Goal: Check status: Check status

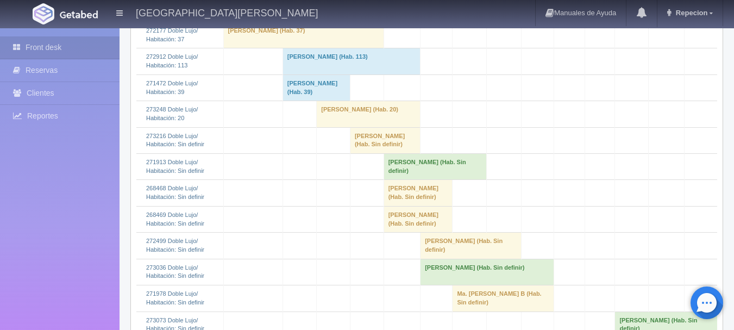
scroll to position [326, 0]
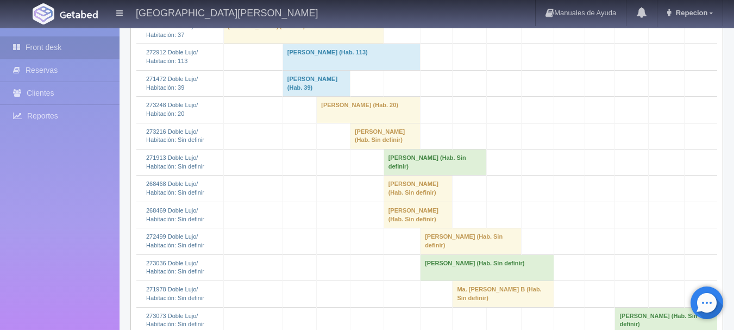
click at [351, 149] on td "[PERSON_NAME] (Hab. Sin definir)" at bounding box center [385, 136] width 70 height 26
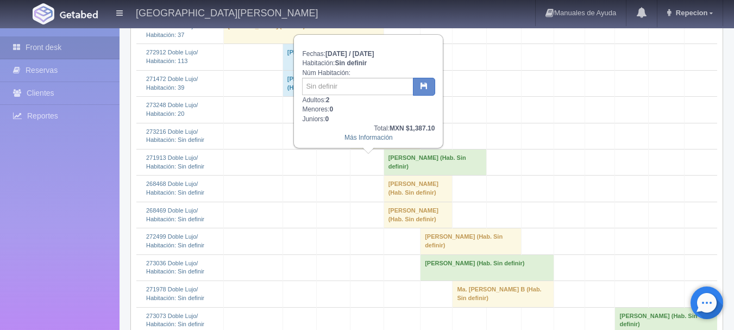
click at [369, 149] on td "[PERSON_NAME] (Hab. Sin definir)" at bounding box center [385, 136] width 70 height 26
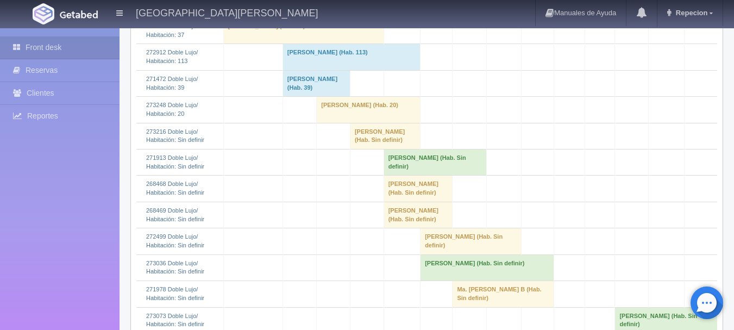
click at [390, 149] on td "[PERSON_NAME] (Hab. Sin definir)" at bounding box center [385, 136] width 70 height 26
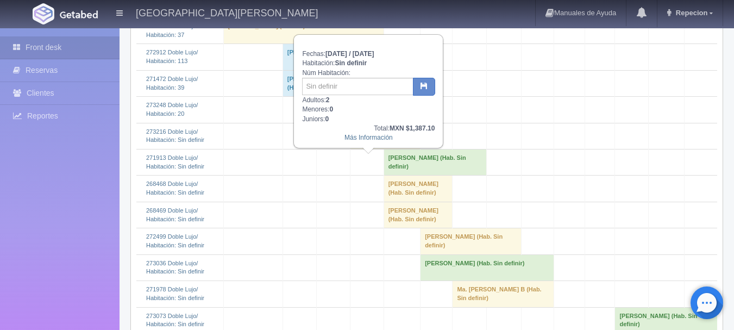
click at [387, 149] on td "[PERSON_NAME] (Hab. Sin definir)" at bounding box center [385, 136] width 70 height 26
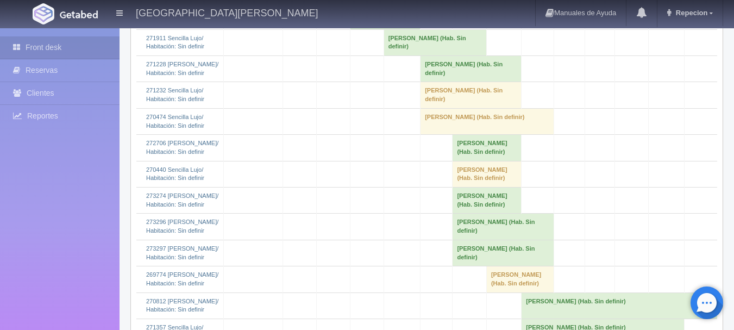
scroll to position [1087, 0]
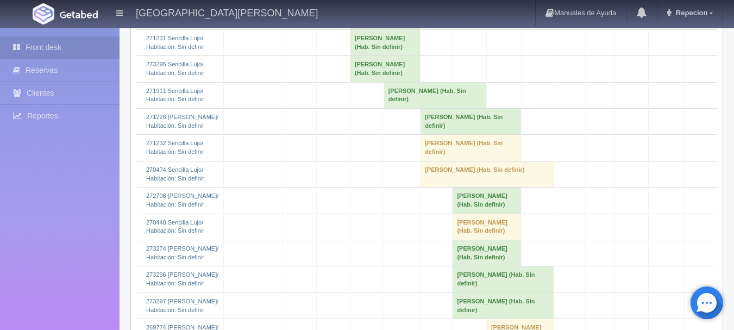
click at [371, 29] on td "[PERSON_NAME] (Hab. Sin definir)" at bounding box center [385, 16] width 70 height 26
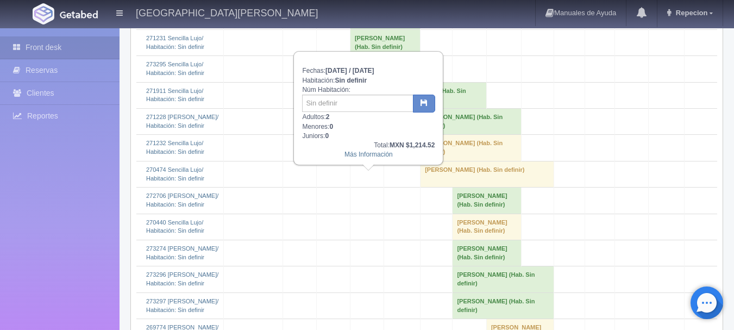
click at [371, 29] on td "[PERSON_NAME] (Hab. Sin definir)" at bounding box center [385, 16] width 70 height 26
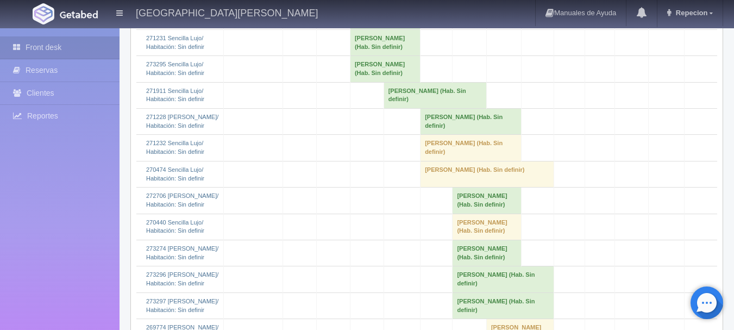
click at [375, 55] on td "[PERSON_NAME] (Hab. Sin definir)" at bounding box center [385, 42] width 70 height 26
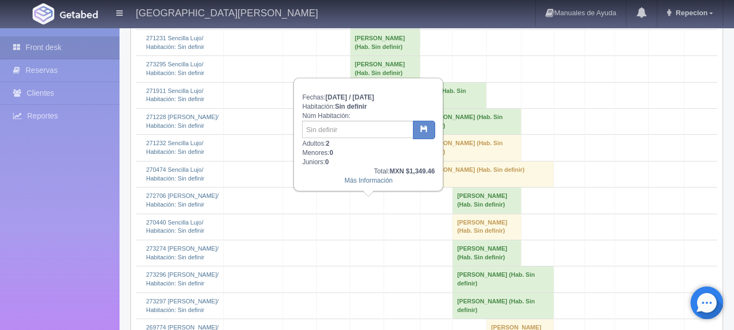
click at [375, 55] on td "[PERSON_NAME] (Hab. Sin definir)" at bounding box center [385, 42] width 70 height 26
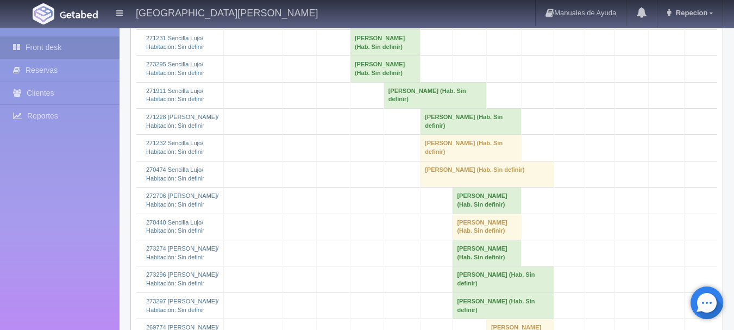
click at [363, 82] on td "[PERSON_NAME] (Hab. Sin definir)" at bounding box center [385, 69] width 70 height 26
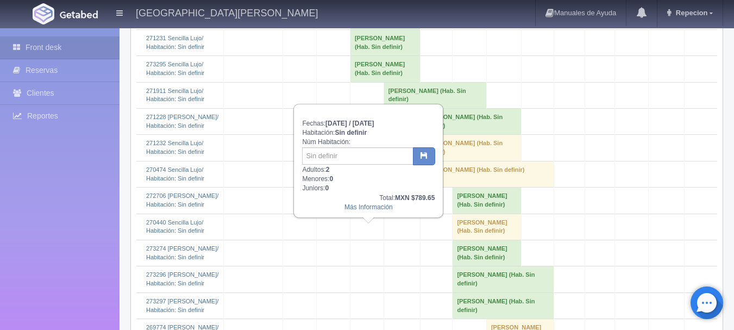
click at [363, 82] on td "[PERSON_NAME] (Hab. Sin definir)" at bounding box center [385, 69] width 70 height 26
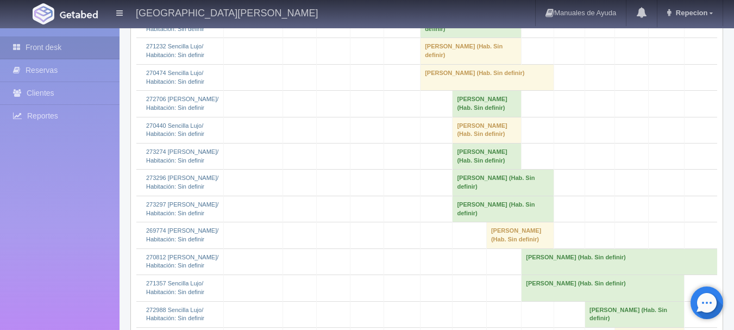
scroll to position [1195, 0]
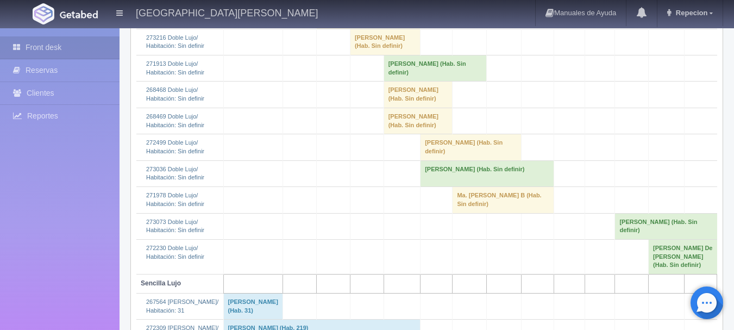
scroll to position [435, 0]
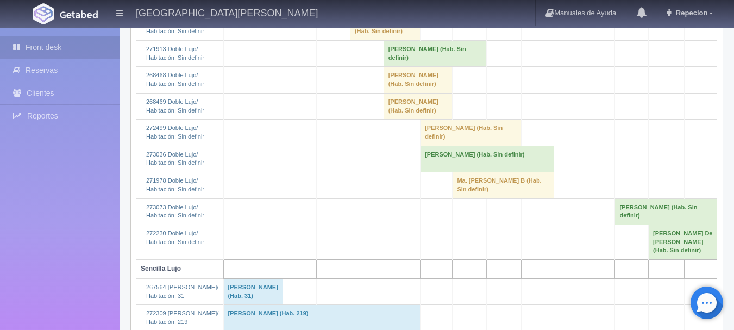
click at [424, 67] on td "[PERSON_NAME] (Hab. Sin definir)" at bounding box center [435, 54] width 103 height 26
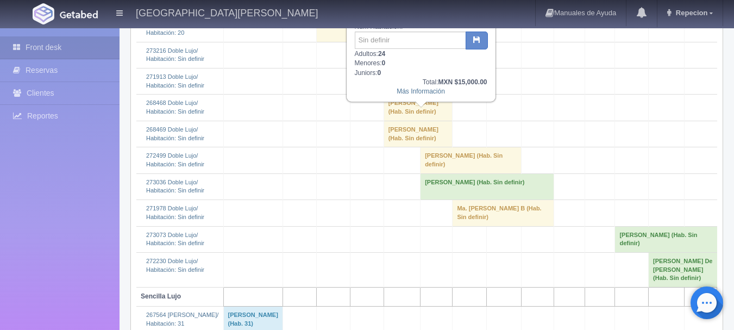
scroll to position [380, 0]
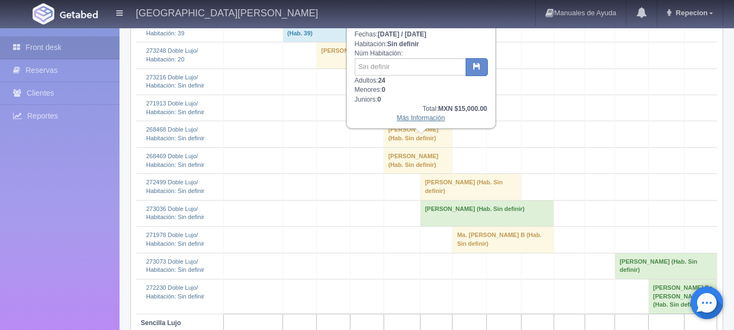
click at [424, 120] on link "Más Información" at bounding box center [421, 118] width 48 height 8
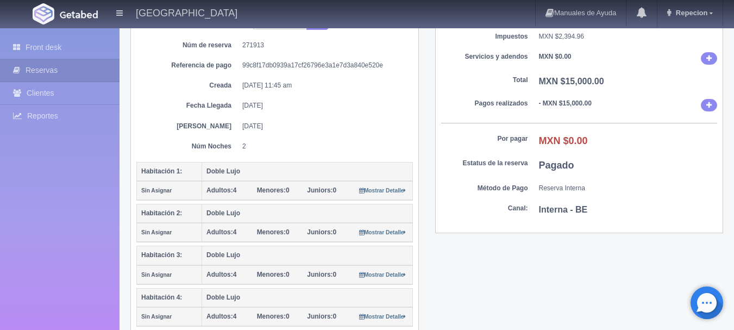
scroll to position [109, 0]
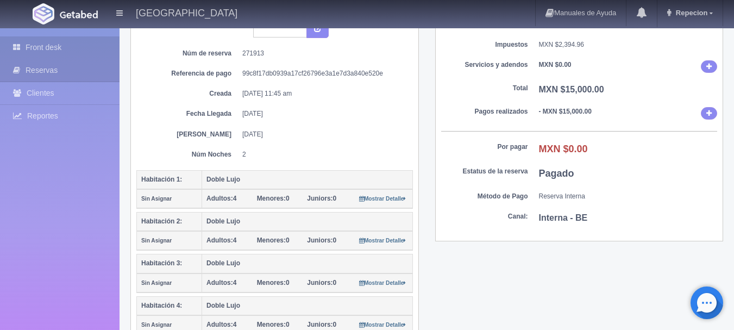
click at [55, 49] on link "Front desk" at bounding box center [60, 47] width 120 height 22
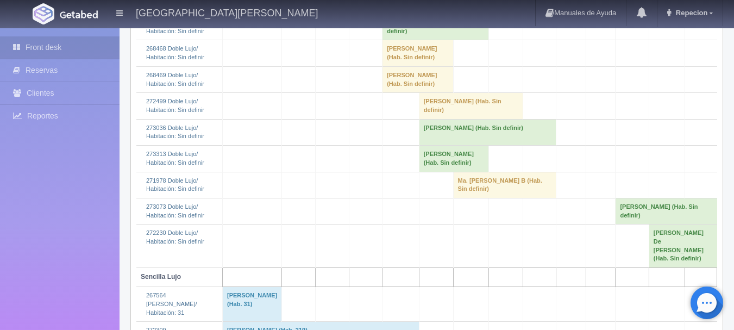
scroll to position [435, 0]
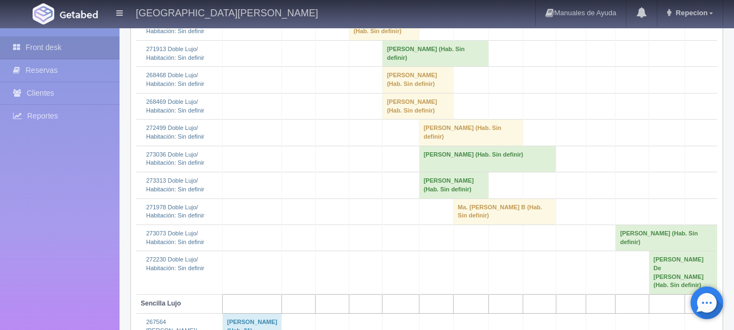
click at [409, 67] on td "MARTHA CECILIA LOPEZ ACOSTA (Hab. Sin definir)" at bounding box center [435, 54] width 106 height 26
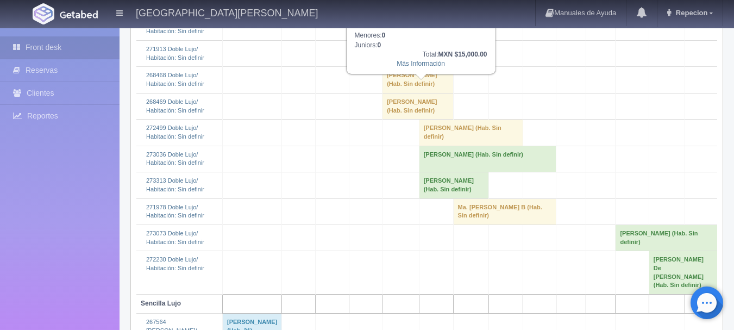
click at [409, 67] on td "MARTHA CECILIA LOPEZ ACOSTA (Hab. Sin definir)" at bounding box center [435, 54] width 106 height 26
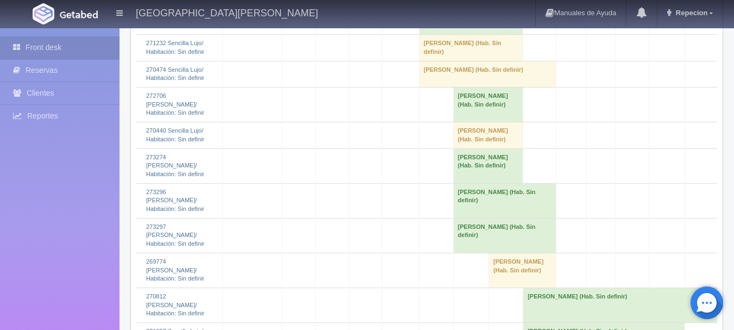
scroll to position [1304, 0]
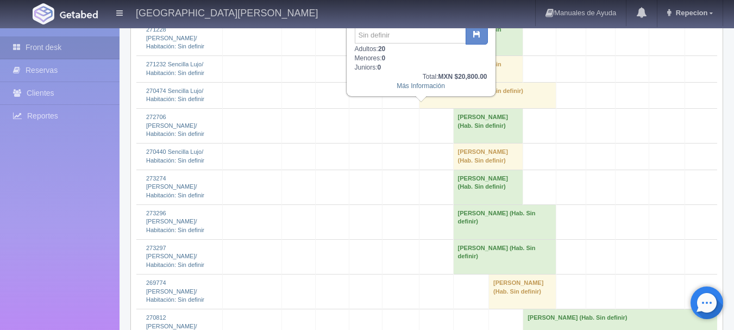
scroll to position [1250, 0]
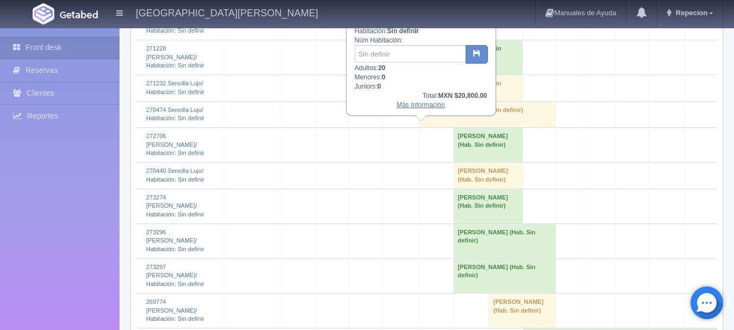
click at [421, 108] on link "Más Información" at bounding box center [421, 105] width 48 height 8
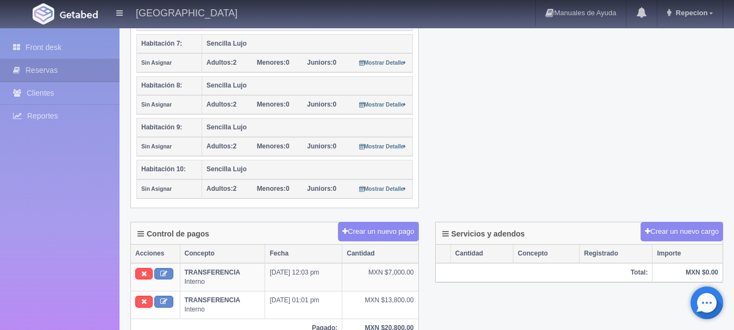
scroll to position [543, 0]
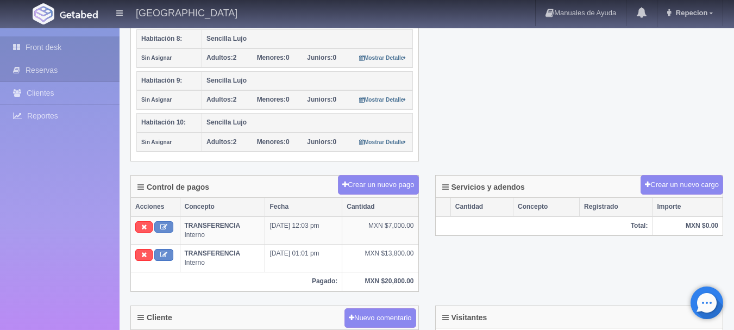
click at [58, 47] on link "Front desk" at bounding box center [60, 47] width 120 height 22
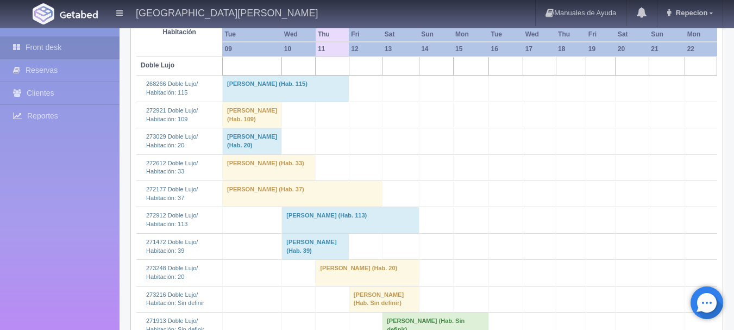
scroll to position [326, 0]
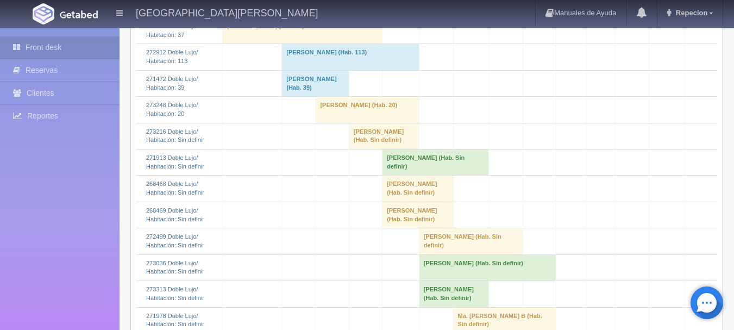
click at [398, 202] on td "[PERSON_NAME] (Hab. Sin definir)" at bounding box center [417, 188] width 71 height 26
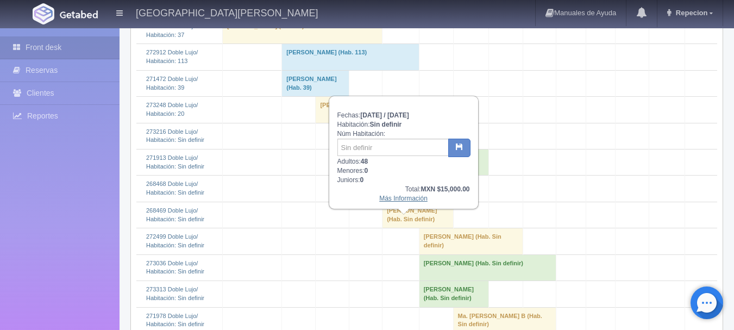
click at [401, 199] on link "Más Información" at bounding box center [403, 198] width 48 height 8
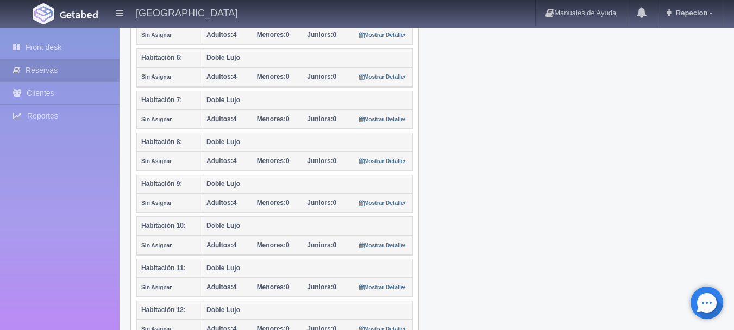
scroll to position [489, 0]
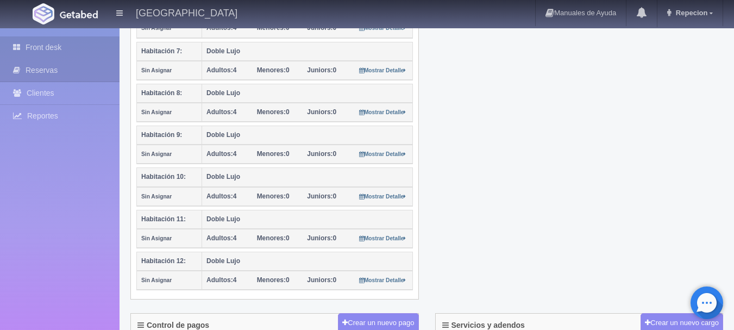
click at [47, 48] on link "Front desk" at bounding box center [60, 47] width 120 height 22
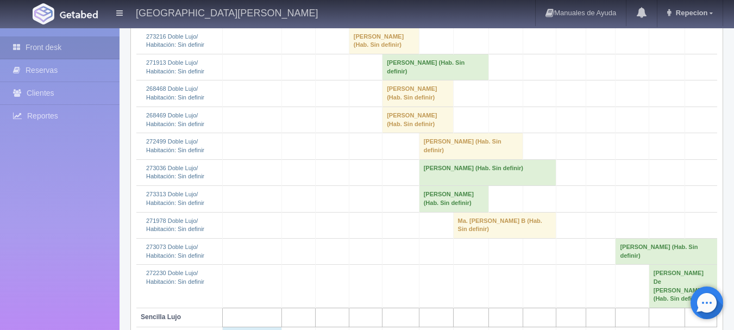
scroll to position [489, 0]
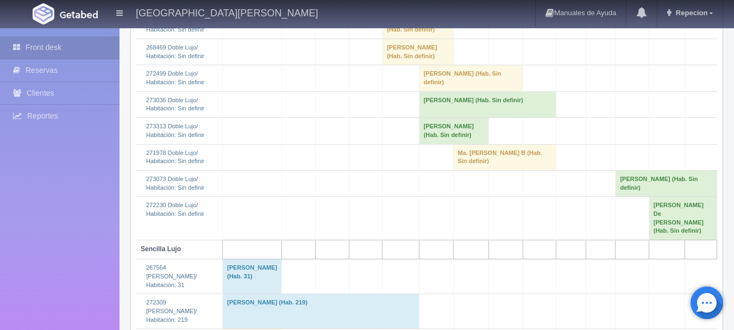
click at [403, 65] on td "EDUARDO QUEZADA (Hab. Sin definir)" at bounding box center [417, 52] width 71 height 26
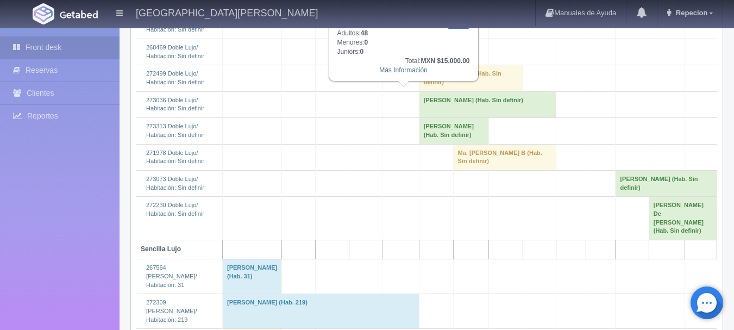
scroll to position [435, 0]
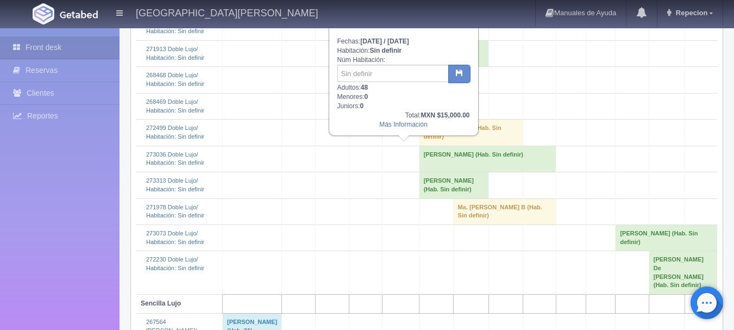
click at [407, 119] on td "EDUARDO QUEZADA (Hab. Sin definir)" at bounding box center [417, 106] width 71 height 26
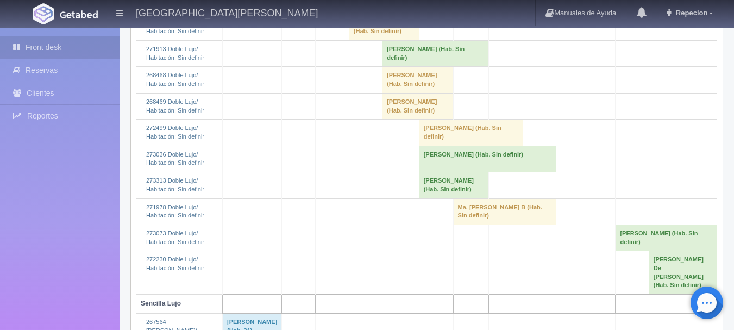
click at [400, 93] on td "[PERSON_NAME] (Hab. Sin definir)" at bounding box center [417, 80] width 71 height 26
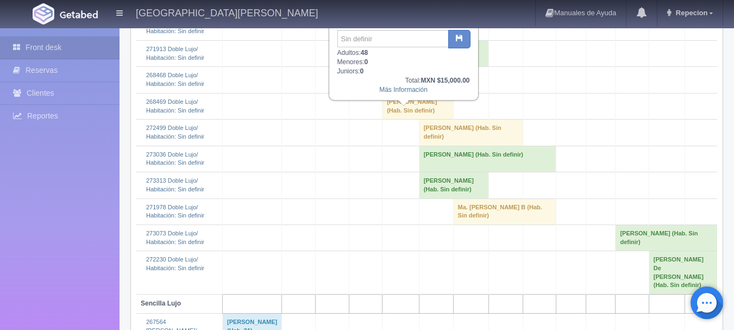
click at [397, 119] on td "[PERSON_NAME] (Hab. Sin definir)" at bounding box center [417, 106] width 71 height 26
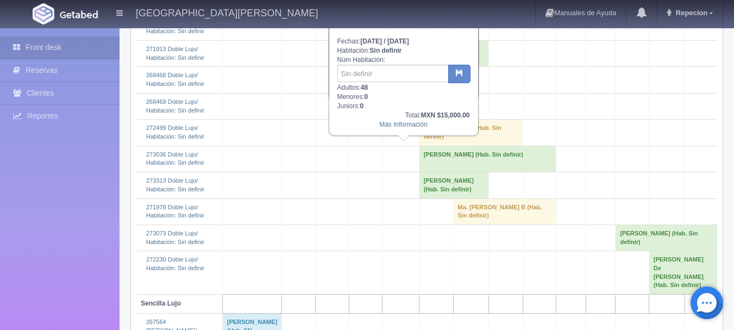
click at [391, 119] on td "[PERSON_NAME] (Hab. Sin definir)" at bounding box center [417, 106] width 71 height 26
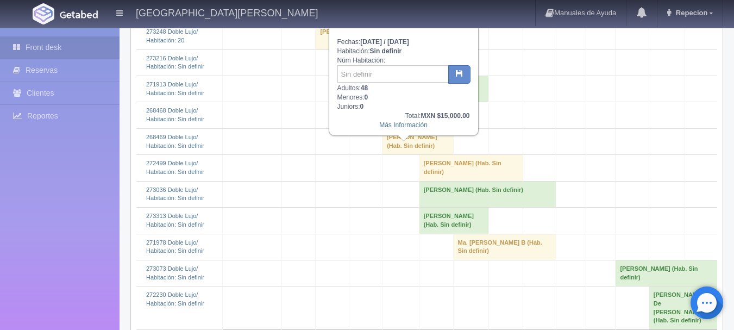
scroll to position [380, 0]
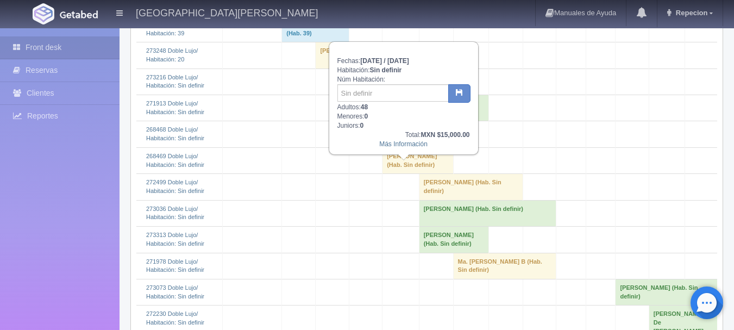
click at [393, 147] on td "[PERSON_NAME] (Hab. Sin definir)" at bounding box center [417, 134] width 71 height 26
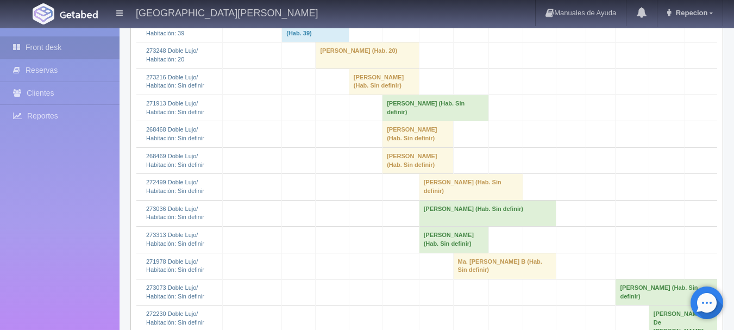
click at [403, 173] on td "[PERSON_NAME] (Hab. Sin definir)" at bounding box center [417, 160] width 71 height 26
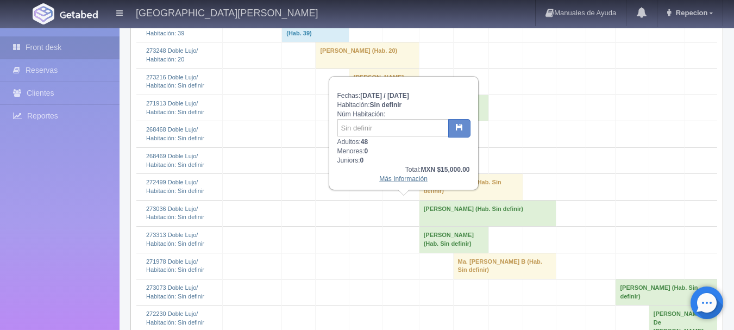
click at [407, 182] on link "Más Información" at bounding box center [403, 179] width 48 height 8
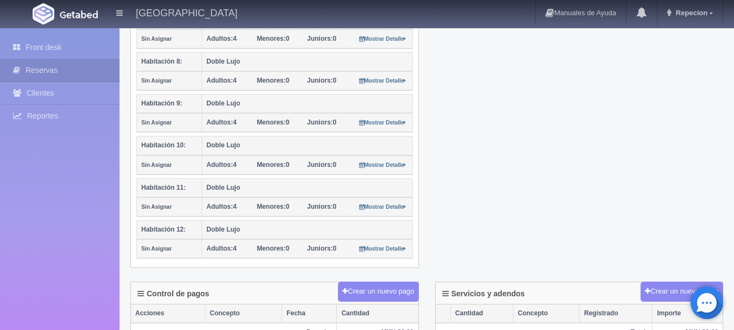
scroll to position [543, 0]
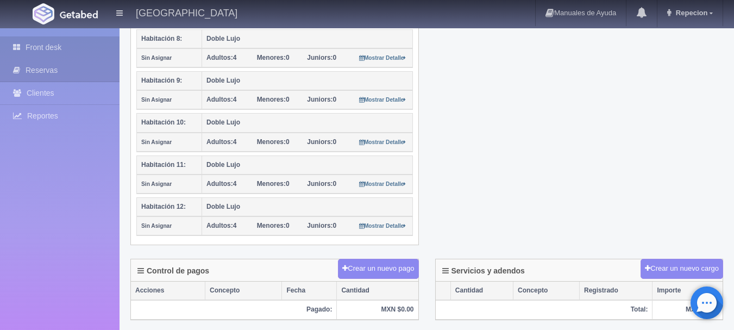
click at [61, 40] on link "Front desk" at bounding box center [60, 47] width 120 height 22
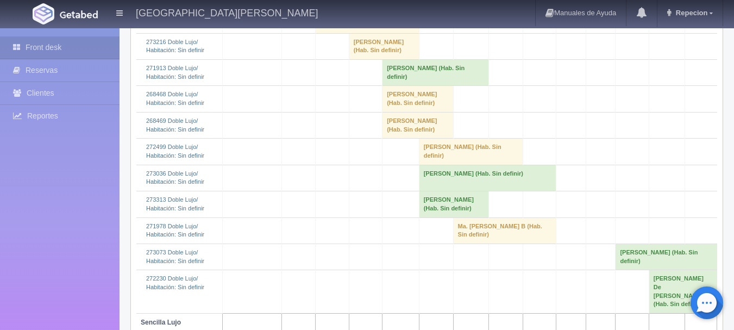
scroll to position [435, 0]
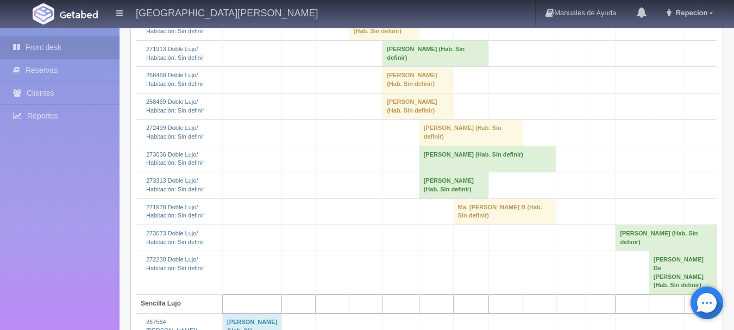
click at [391, 119] on td "[PERSON_NAME] (Hab. Sin definir)" at bounding box center [417, 106] width 71 height 26
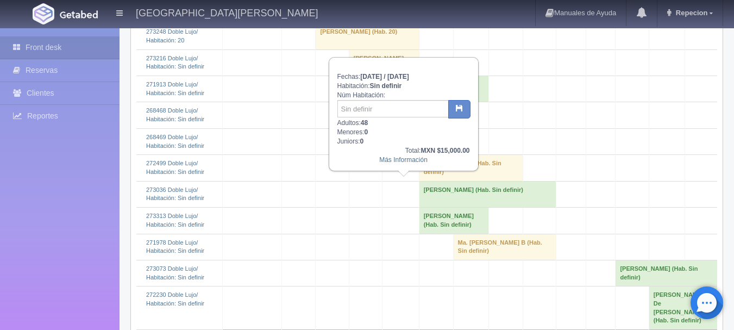
scroll to position [380, 0]
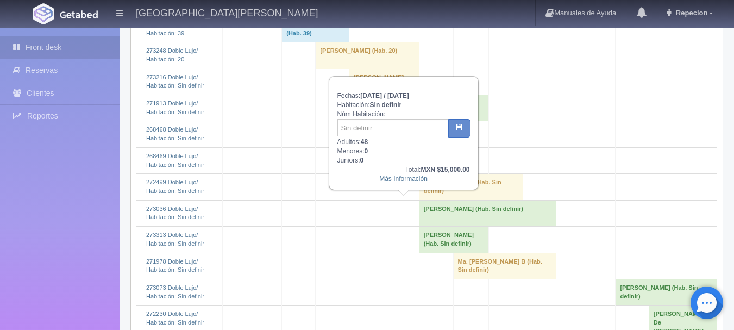
click at [402, 179] on link "Más Información" at bounding box center [403, 179] width 48 height 8
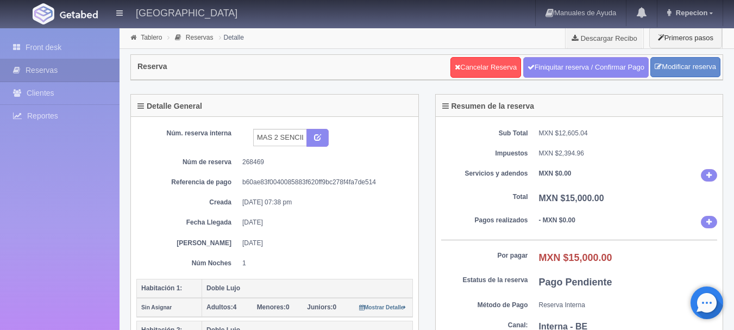
click at [45, 36] on div "Front desk Reservas Clientes Reportes Reporte del día Concentrado de ventas Ana…" at bounding box center [60, 193] width 120 height 330
click at [53, 43] on link "Front desk" at bounding box center [60, 47] width 120 height 22
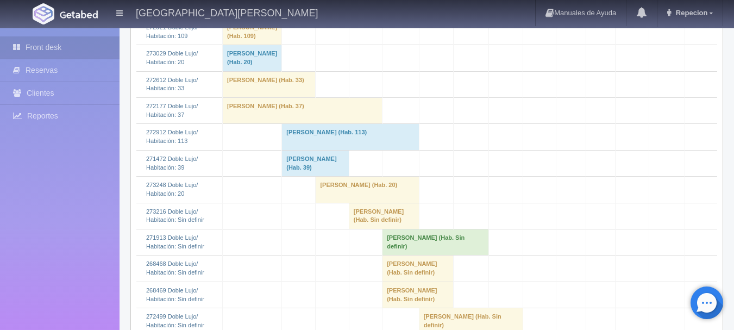
scroll to position [272, 0]
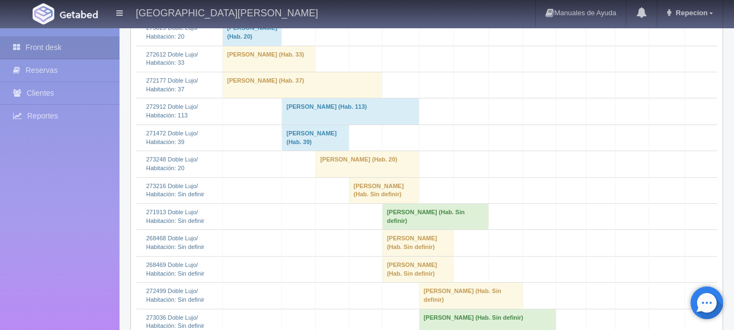
click at [401, 256] on td "[PERSON_NAME] (Hab. Sin definir)" at bounding box center [417, 243] width 71 height 26
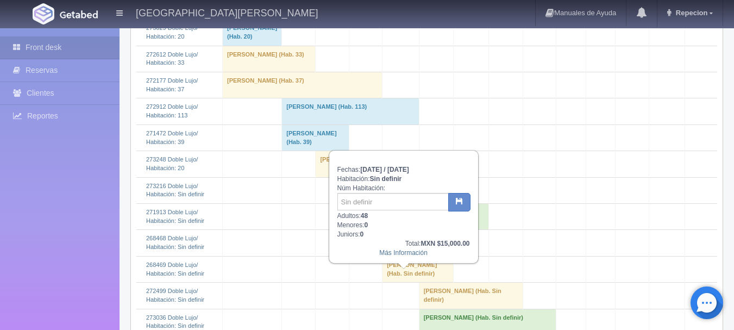
click at [401, 256] on td "[PERSON_NAME] (Hab. Sin definir)" at bounding box center [417, 243] width 71 height 26
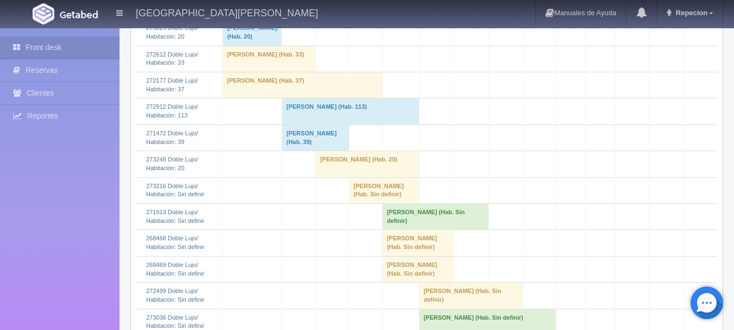
click at [416, 230] on td "[PERSON_NAME] (Hab. Sin definir)" at bounding box center [435, 217] width 106 height 26
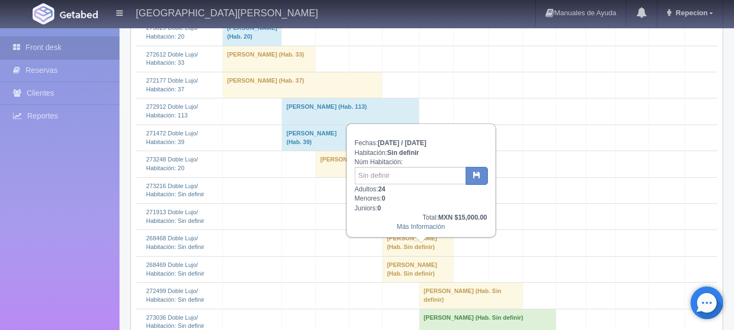
click at [415, 230] on td "[PERSON_NAME] (Hab. Sin definir)" at bounding box center [435, 217] width 106 height 26
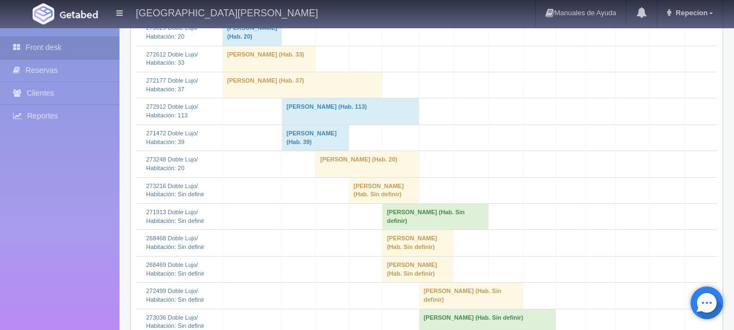
click at [407, 230] on td "[PERSON_NAME] (Hab. Sin definir)" at bounding box center [435, 217] width 106 height 26
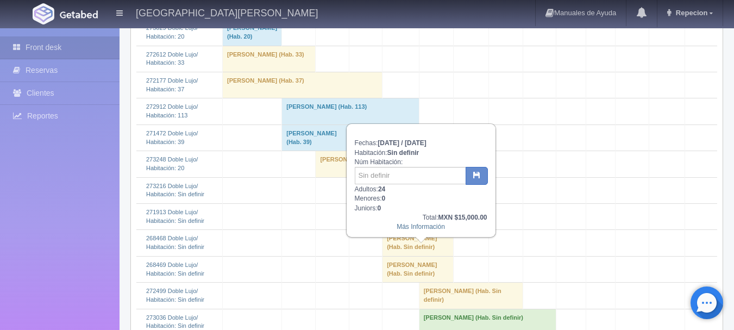
click at [408, 230] on td "[PERSON_NAME] (Hab. Sin definir)" at bounding box center [435, 217] width 106 height 26
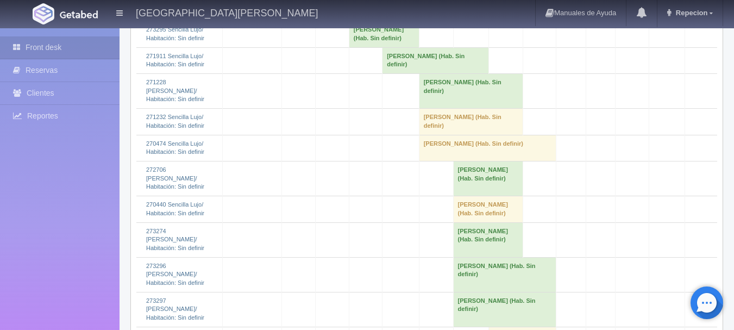
scroll to position [1250, 0]
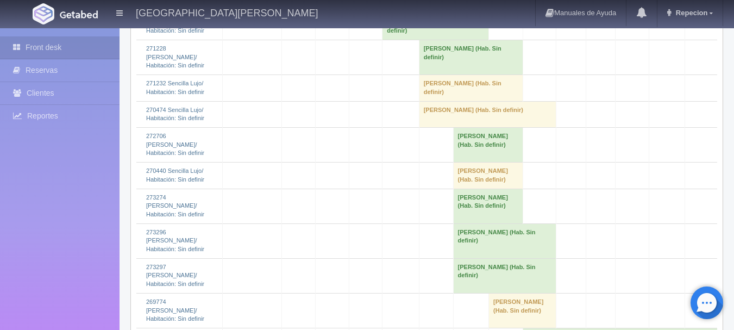
click at [401, 40] on td "[PERSON_NAME] (Hab. Sin definir)" at bounding box center [435, 27] width 106 height 26
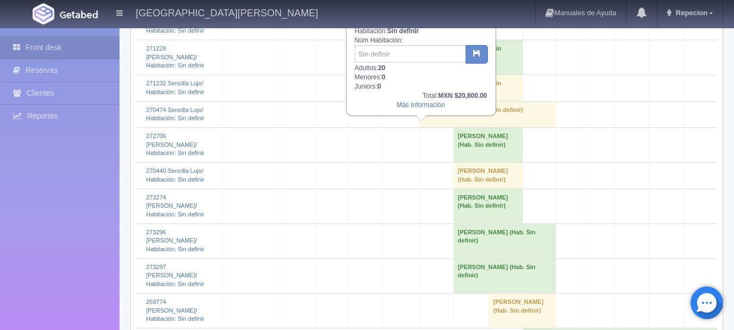
click at [396, 40] on td "[PERSON_NAME] (Hab. Sin definir)" at bounding box center [435, 27] width 106 height 26
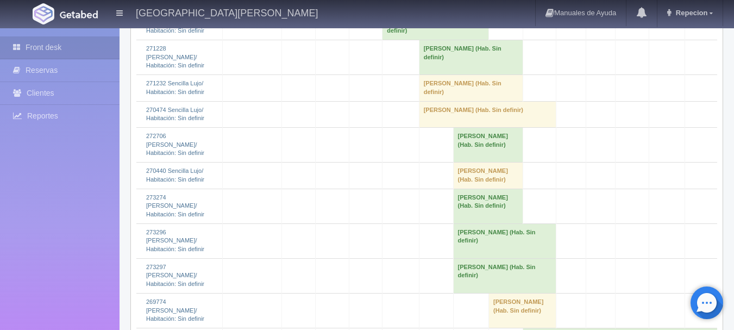
scroll to position [1195, 0]
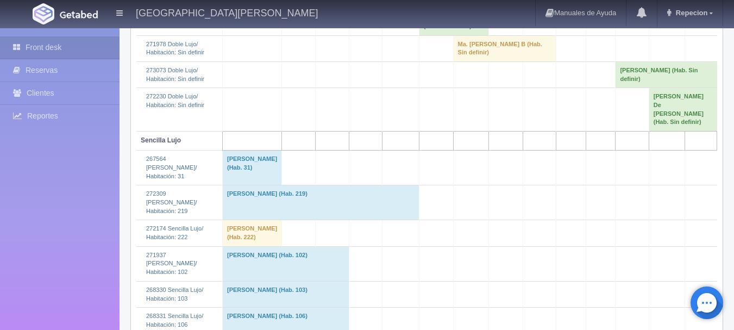
scroll to position [380, 0]
